Goal: Check status: Check status

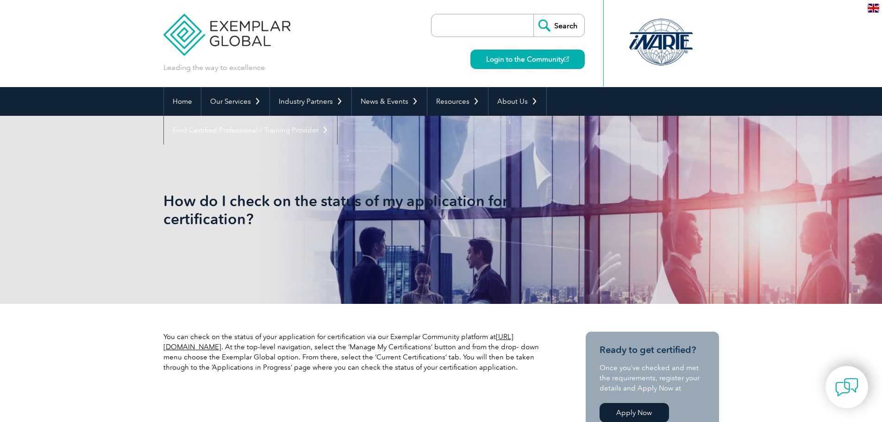
click at [517, 29] on input "search" at bounding box center [484, 25] width 97 height 22
paste input "l :8732929-117604"
type input "l :8732929-117604"
click at [560, 25] on input "Search" at bounding box center [558, 25] width 51 height 22
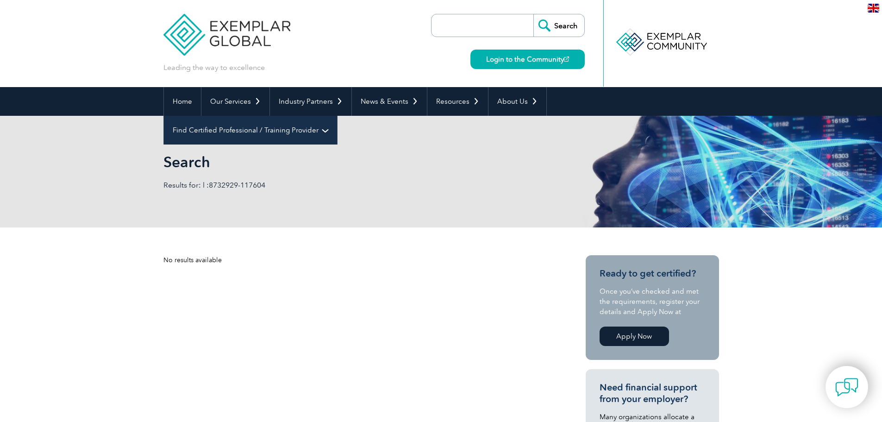
click at [337, 116] on link "Find Certified Professional / Training Provider" at bounding box center [250, 130] width 173 height 29
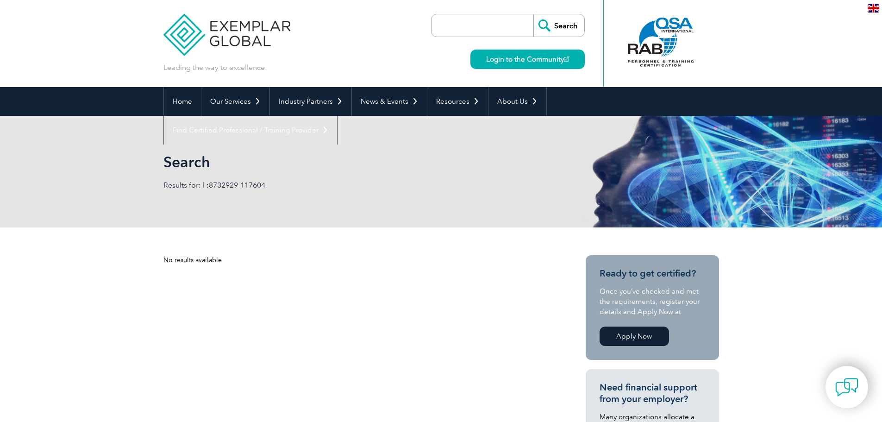
click at [0, 0] on link "Find an Auditor" at bounding box center [0, 0] width 0 height 0
